Goal: Navigation & Orientation: Find specific page/section

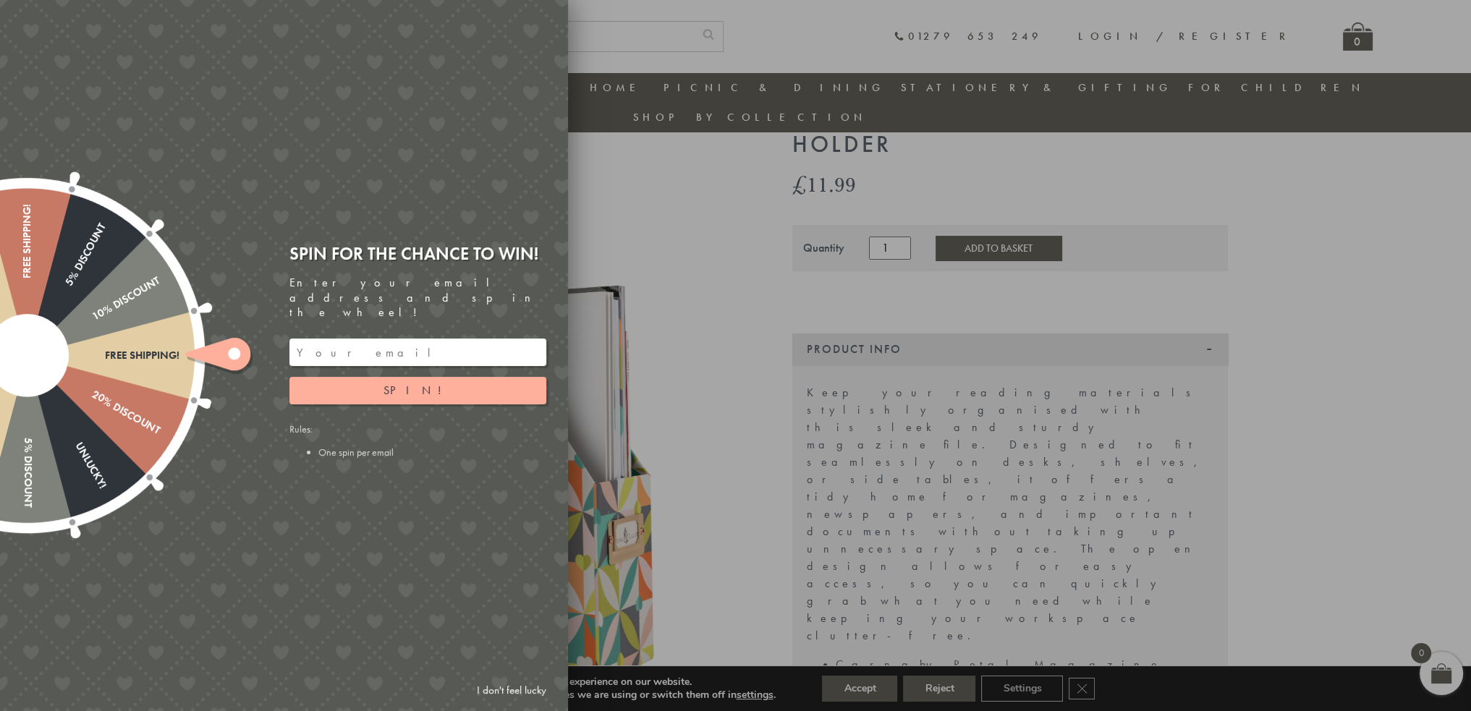
scroll to position [42, 0]
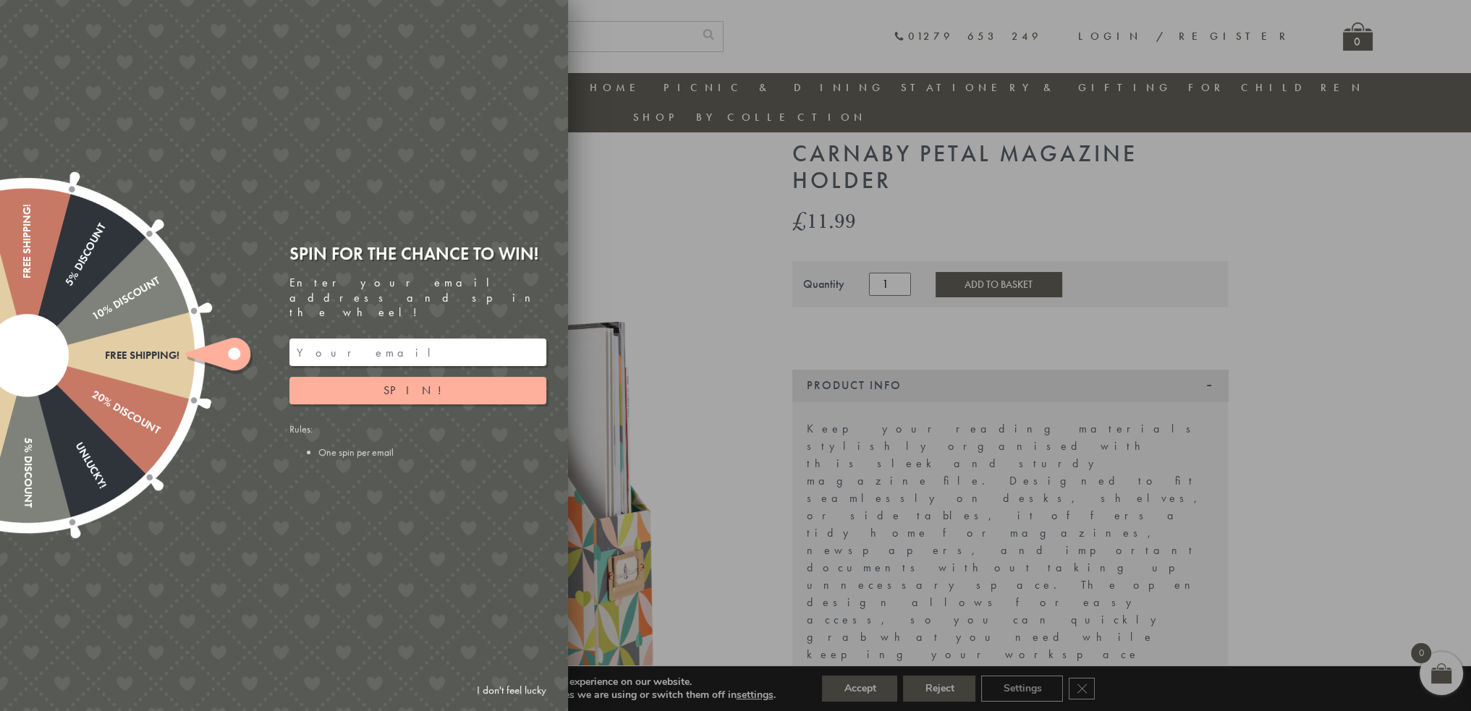
click at [635, 221] on div at bounding box center [735, 355] width 1471 height 711
click at [1173, 83] on div at bounding box center [735, 355] width 1471 height 711
click at [502, 689] on link "I don't feel lucky" at bounding box center [512, 690] width 84 height 27
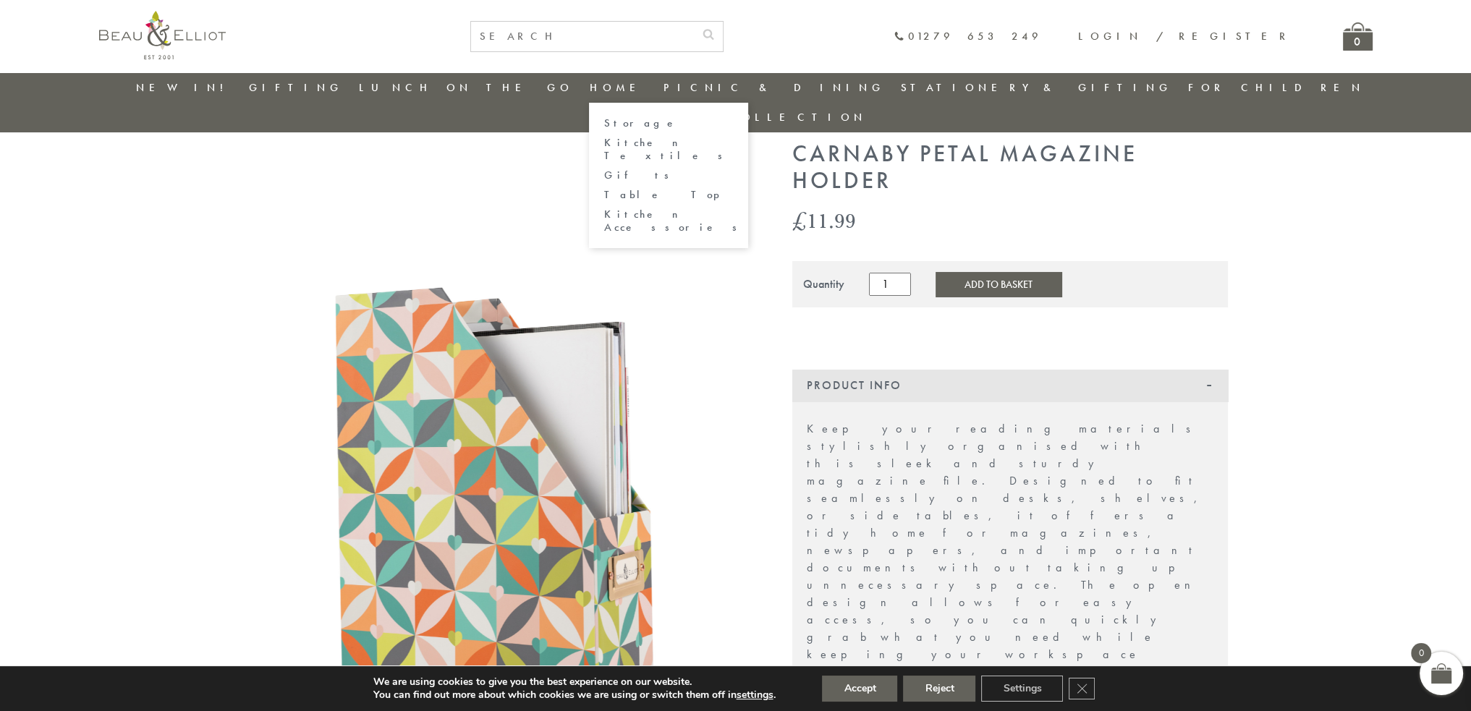
click at [603, 128] on link "Storage" at bounding box center [668, 123] width 130 height 12
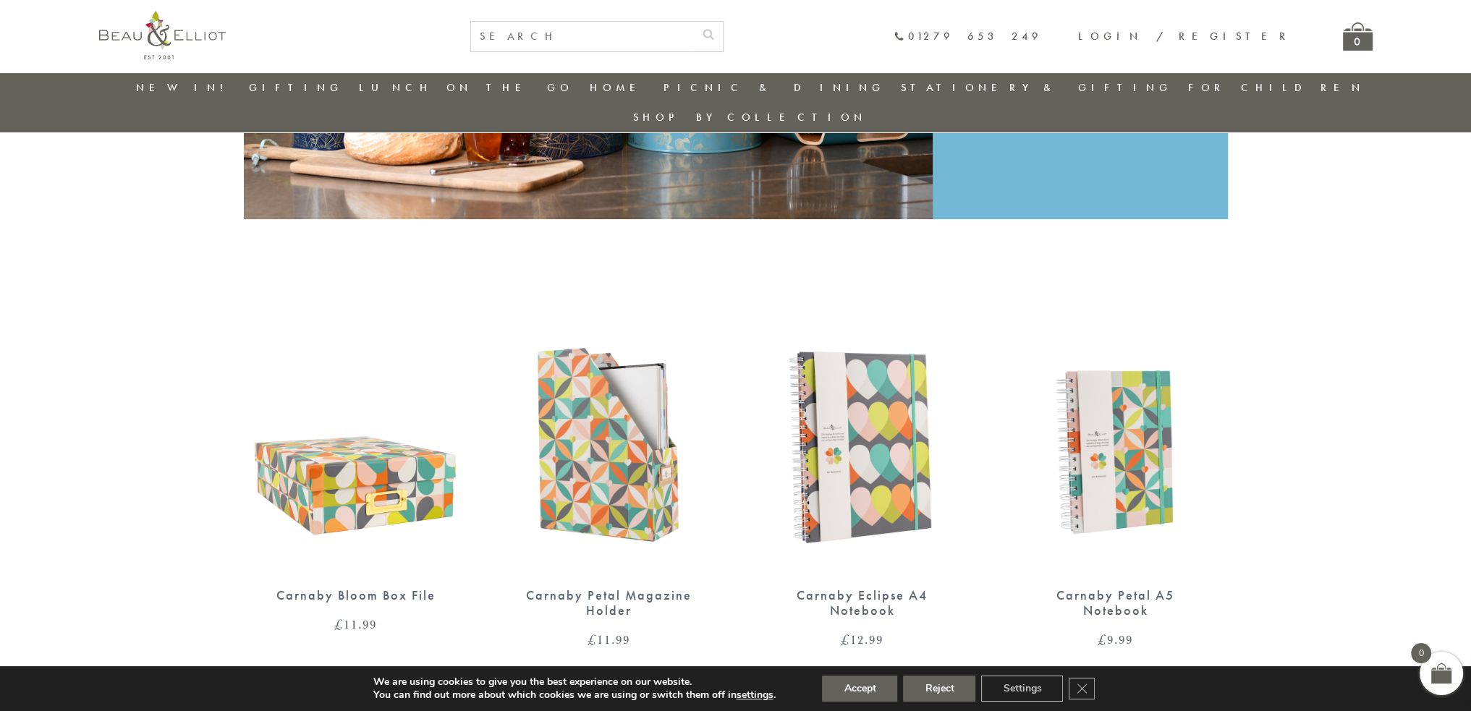
scroll to position [186, 0]
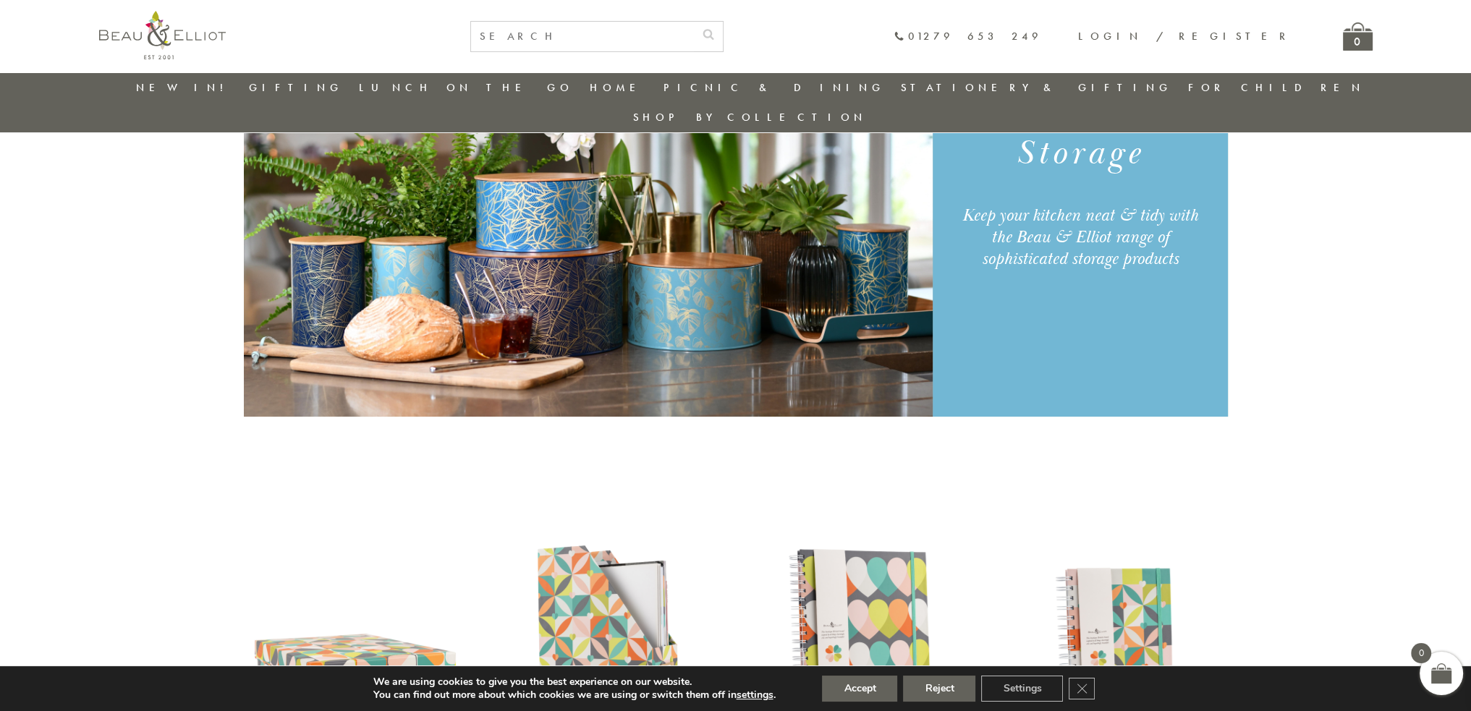
click at [901, 88] on link "Stationery & Gifting" at bounding box center [1036, 87] width 271 height 14
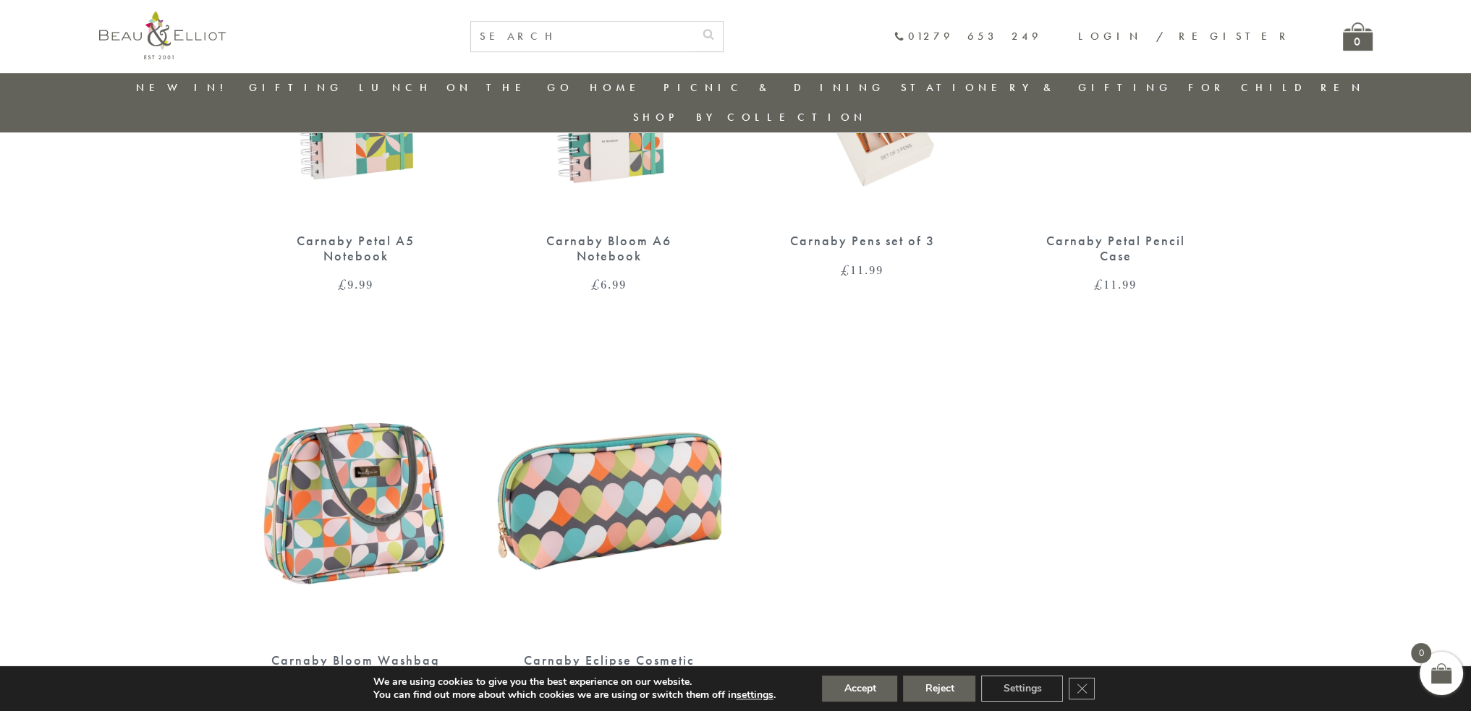
scroll to position [1142, 0]
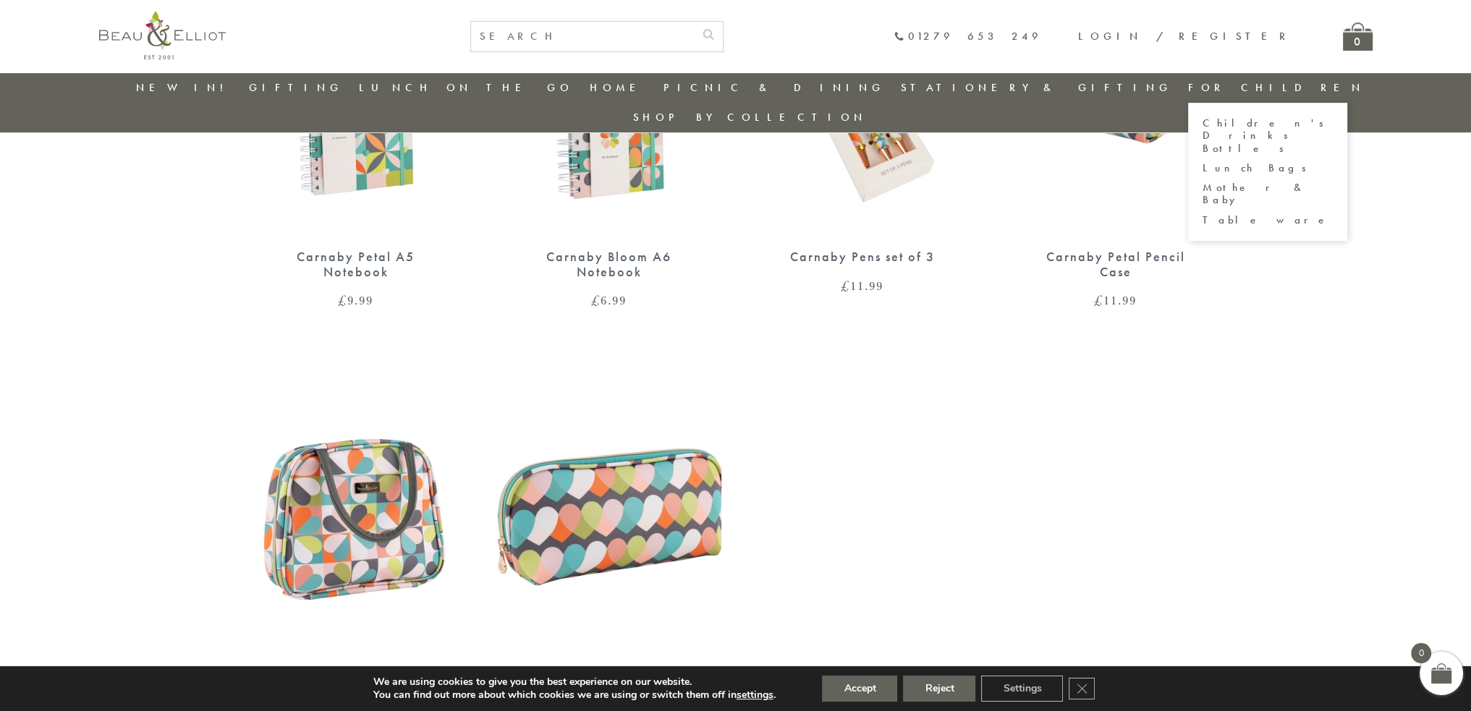
click at [1188, 88] on link "For Children" at bounding box center [1276, 87] width 176 height 14
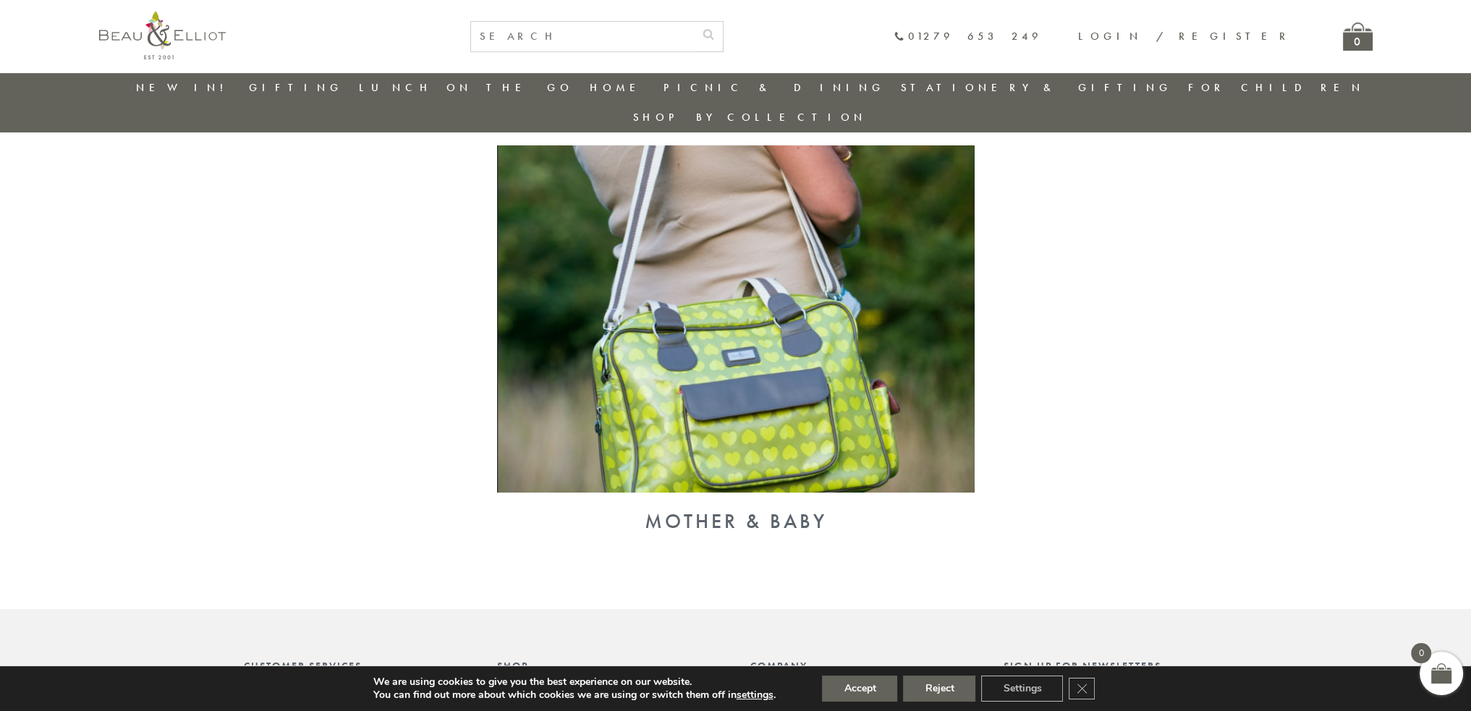
scroll to position [731, 0]
